Goal: Task Accomplishment & Management: Manage account settings

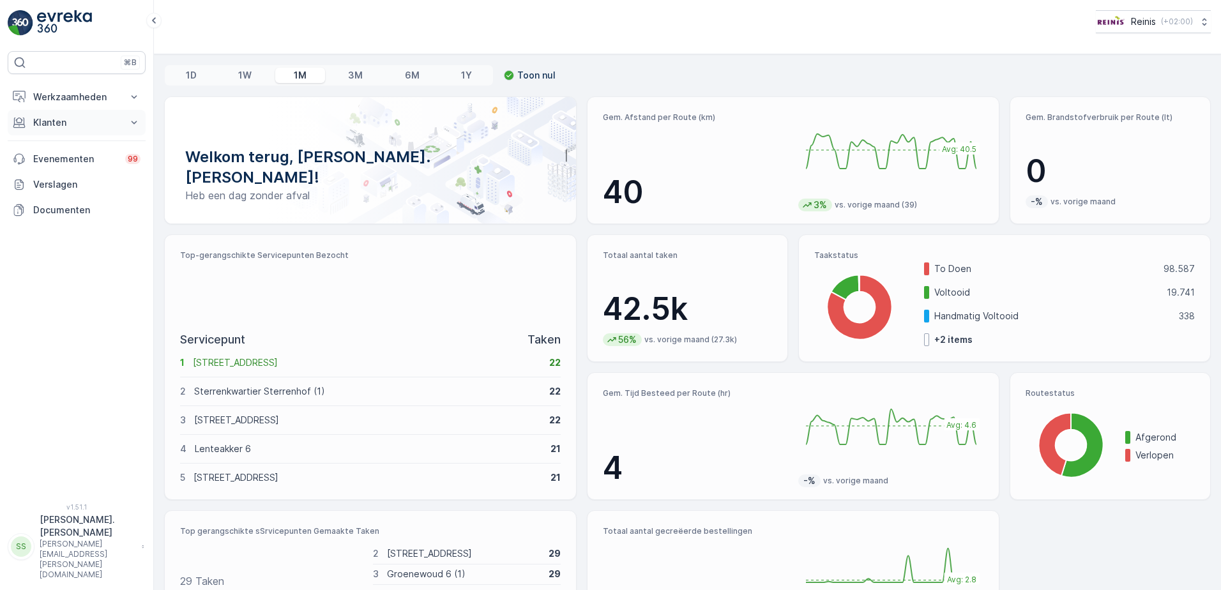
click at [61, 123] on p "Klanten" at bounding box center [76, 122] width 87 height 13
click at [55, 213] on p "Orders" at bounding box center [47, 215] width 29 height 13
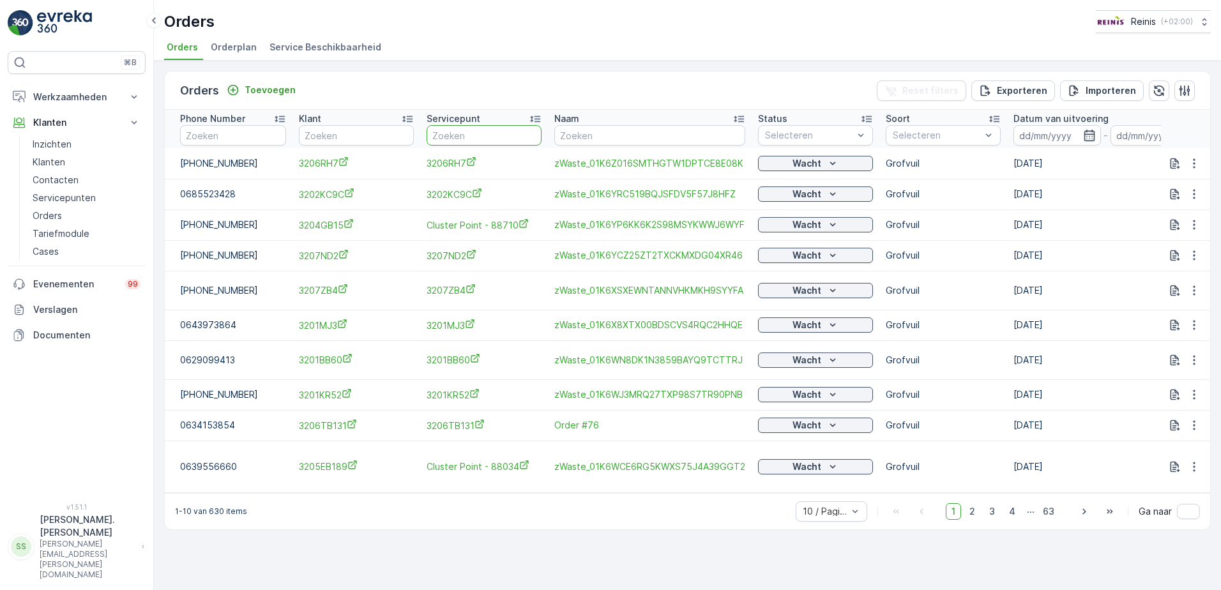
click at [445, 132] on input "text" at bounding box center [484, 135] width 115 height 20
click at [573, 135] on input "text" at bounding box center [649, 135] width 191 height 20
click at [635, 136] on input "text" at bounding box center [649, 135] width 191 height 20
type input "3201ad10"
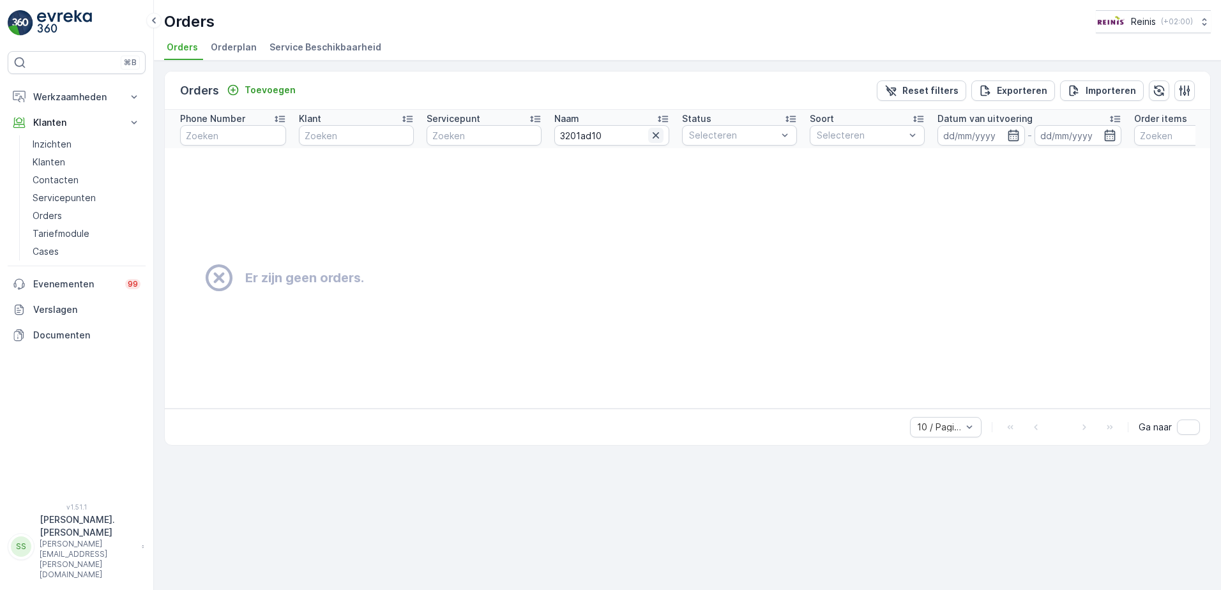
click at [658, 135] on icon "button" at bounding box center [655, 135] width 13 height 13
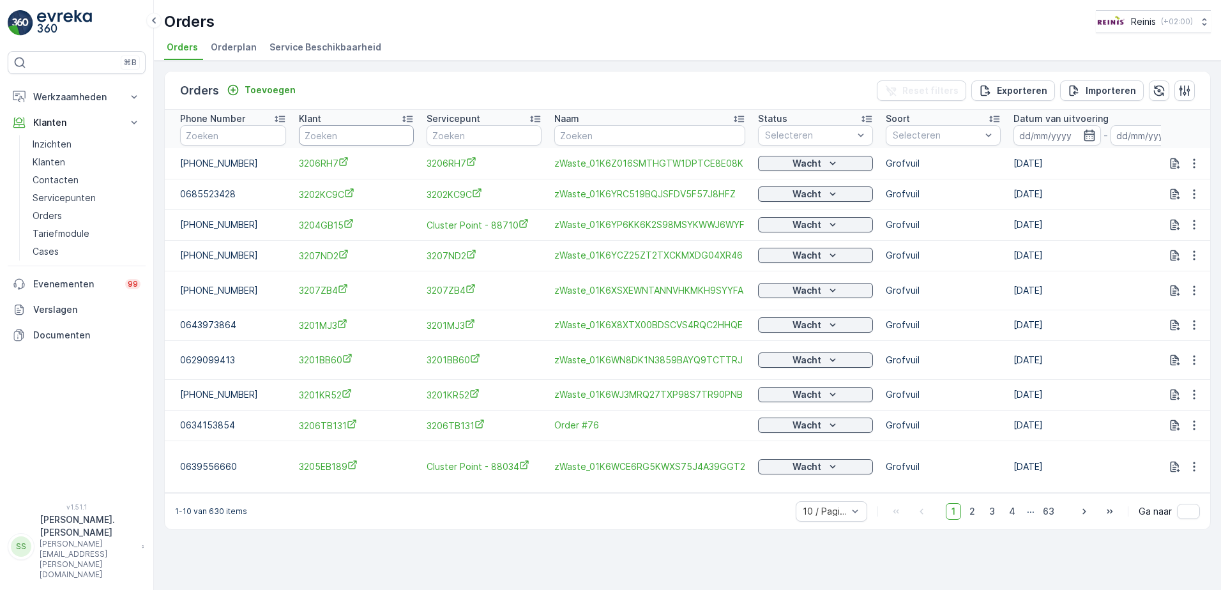
click at [369, 135] on input "text" at bounding box center [356, 135] width 115 height 20
type input "3201ad10"
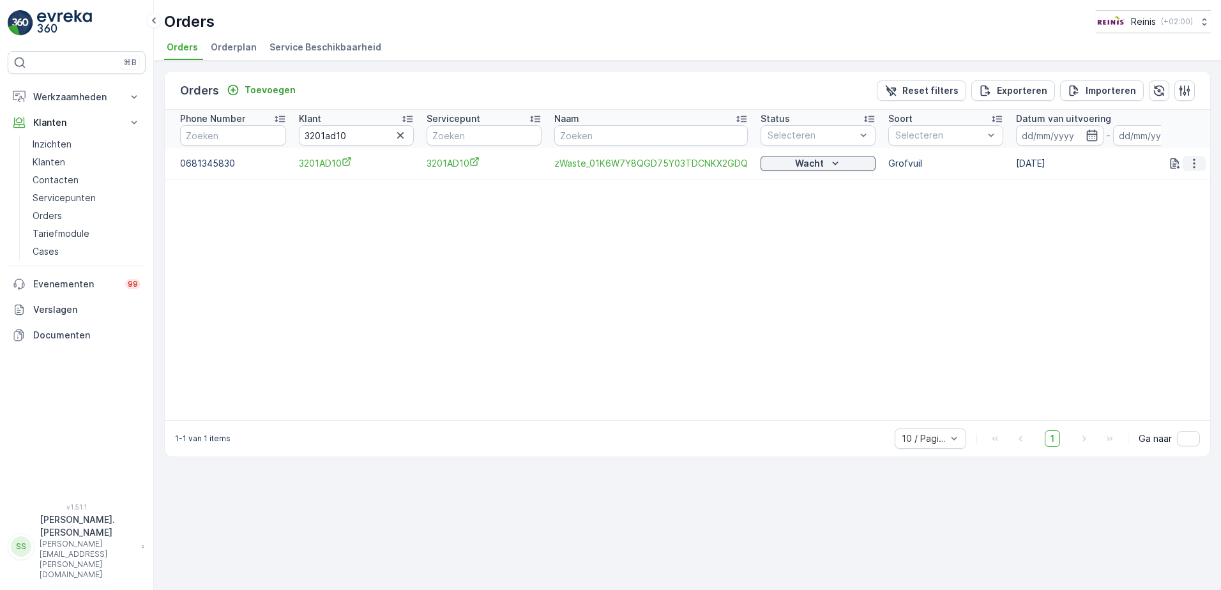
click at [1192, 167] on icon "button" at bounding box center [1194, 163] width 13 height 13
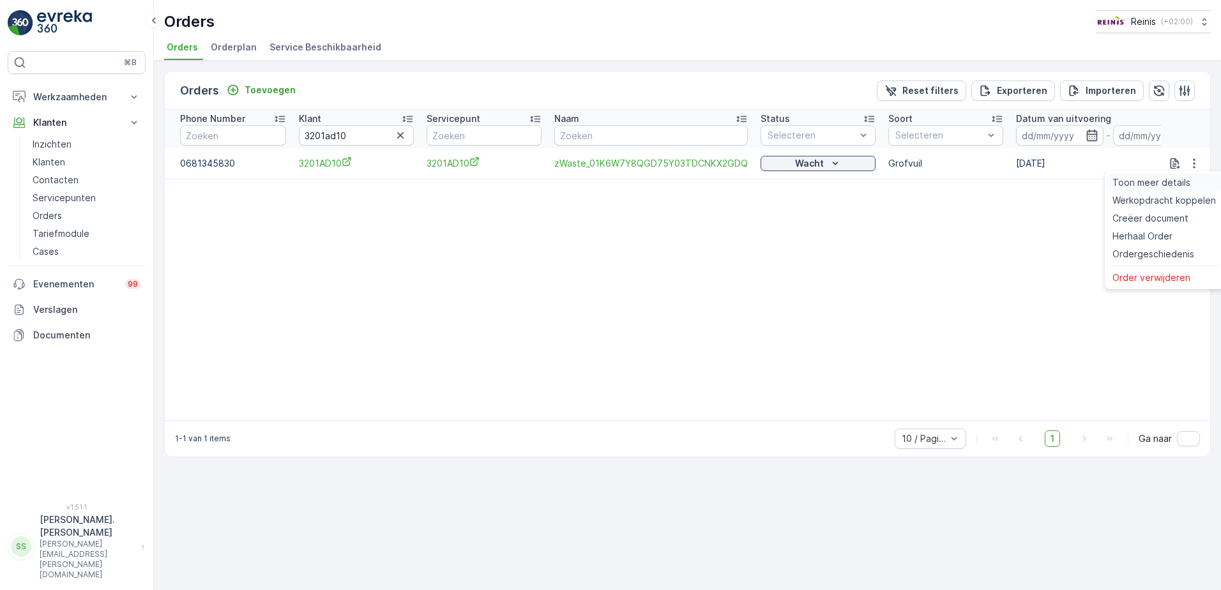
click at [1170, 182] on span "Toon meer details" at bounding box center [1151, 182] width 78 height 13
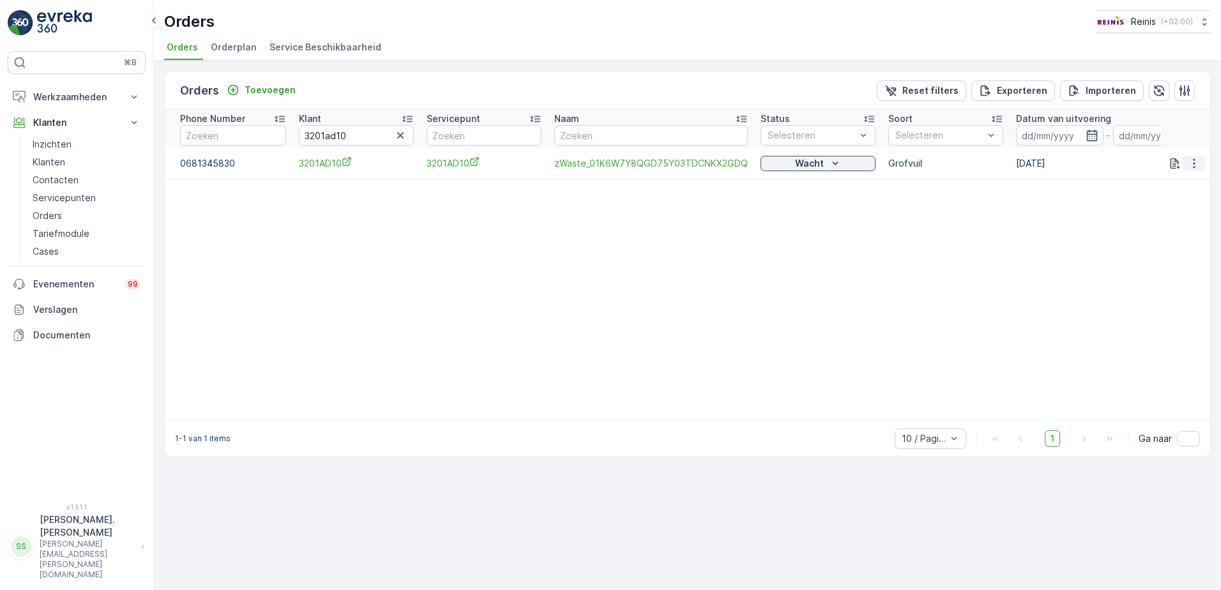
click at [1196, 165] on icon "button" at bounding box center [1194, 163] width 13 height 13
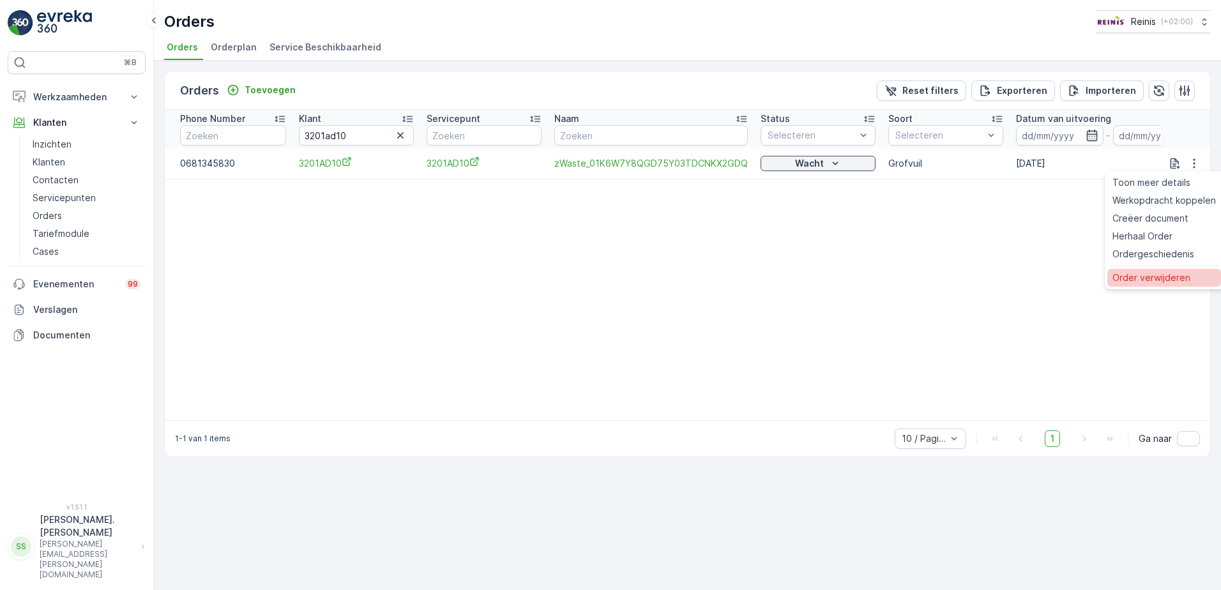
click at [1164, 271] on span "Order verwijderen" at bounding box center [1151, 277] width 78 height 13
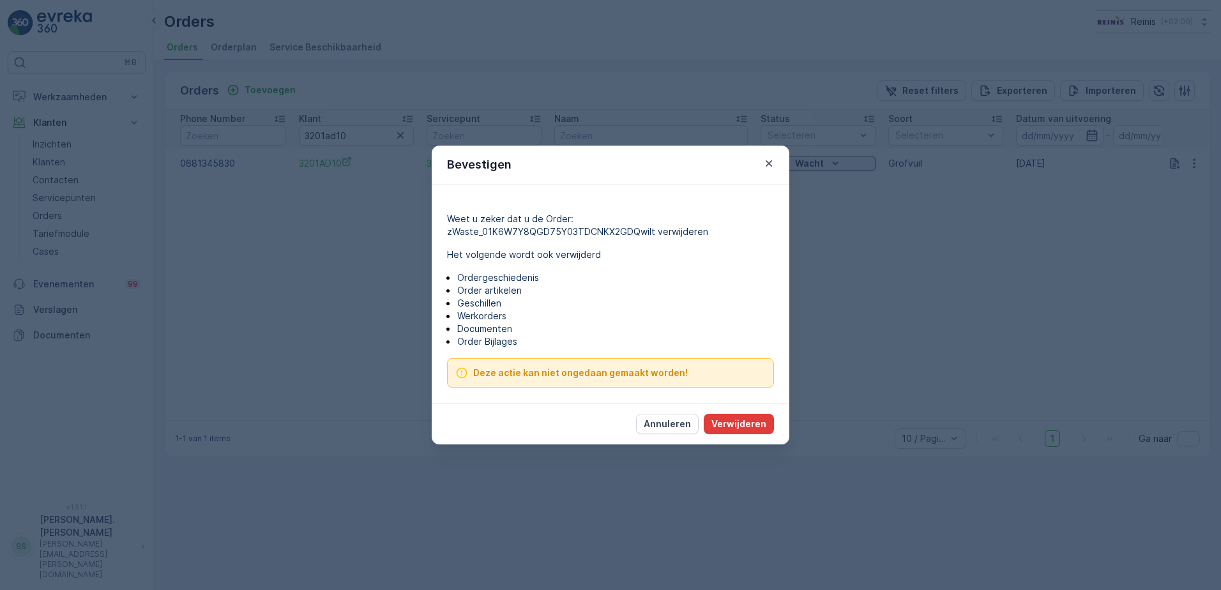
click at [746, 420] on p "Verwijderen" at bounding box center [738, 424] width 55 height 13
